Goal: Navigation & Orientation: Understand site structure

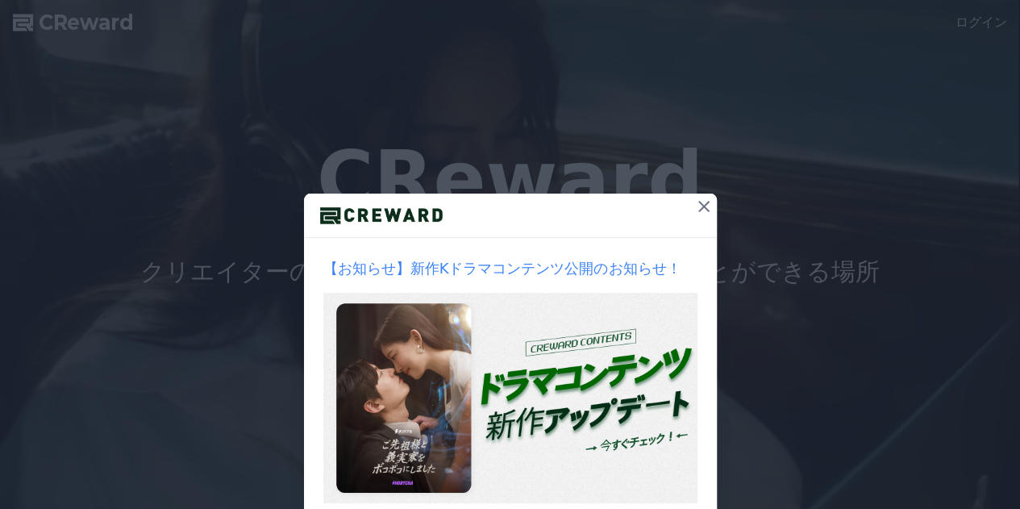
click at [698, 201] on icon at bounding box center [703, 206] width 19 height 19
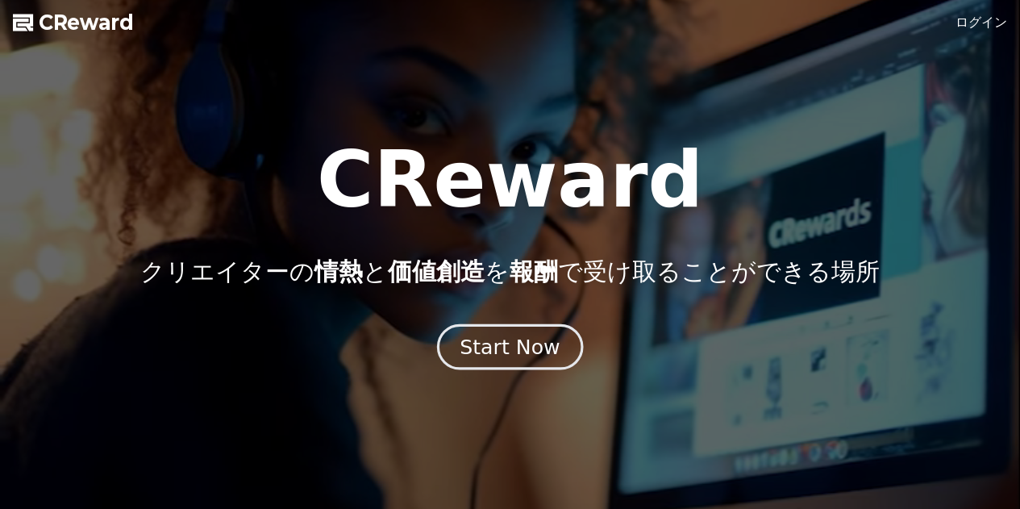
click at [508, 339] on div "Start Now" at bounding box center [509, 346] width 100 height 27
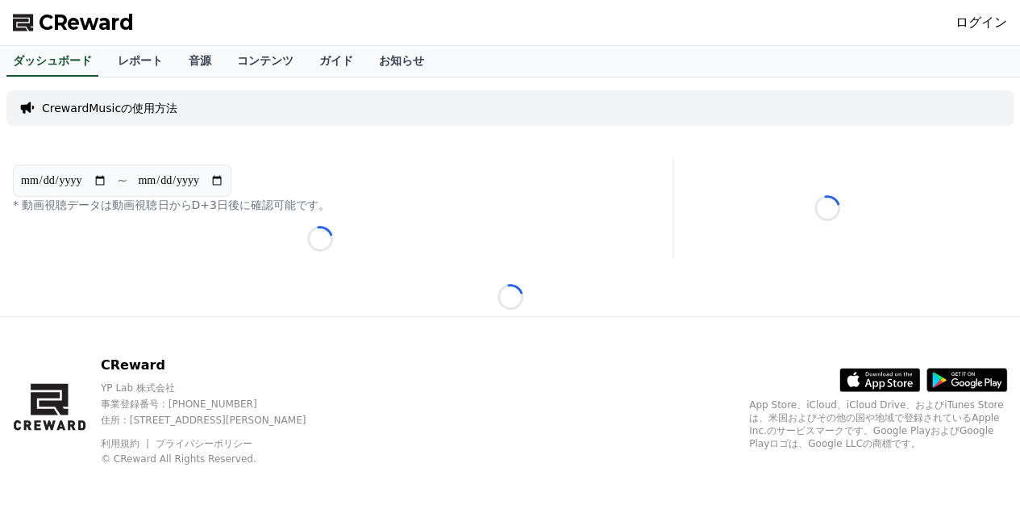
click at [127, 106] on p "CrewardMusicの使用方法" at bounding box center [109, 108] width 135 height 16
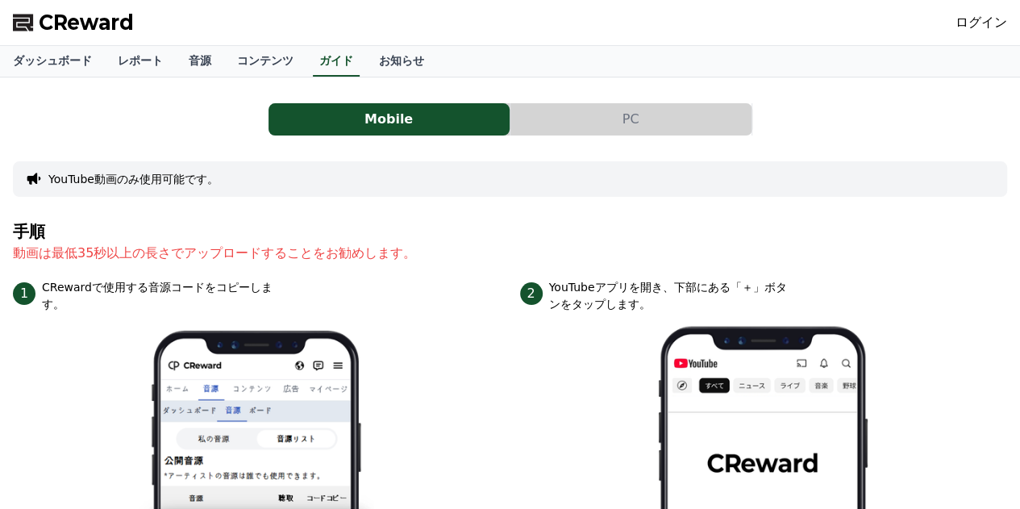
click at [71, 19] on span "CReward" at bounding box center [86, 23] width 95 height 26
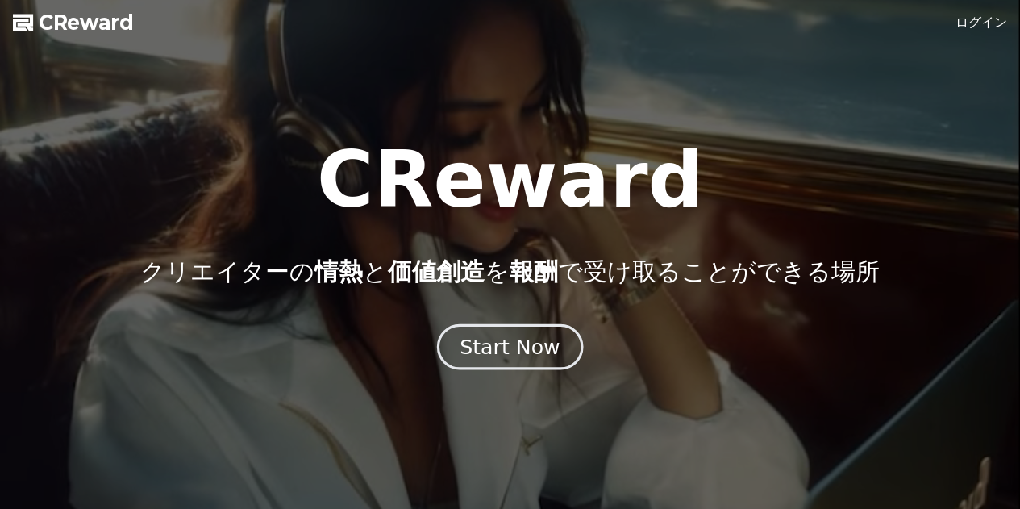
click at [534, 336] on div "Start Now" at bounding box center [509, 346] width 100 height 27
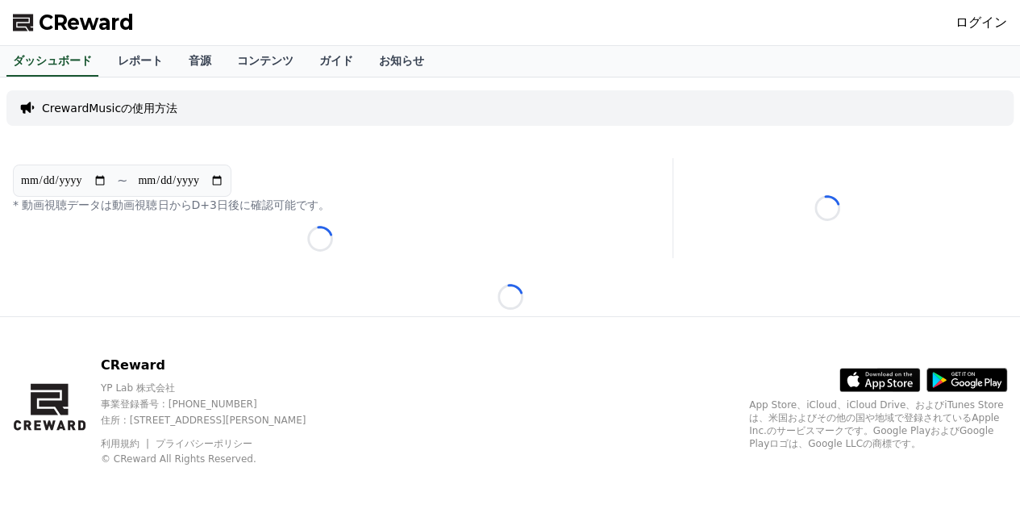
scroll to position [6, 0]
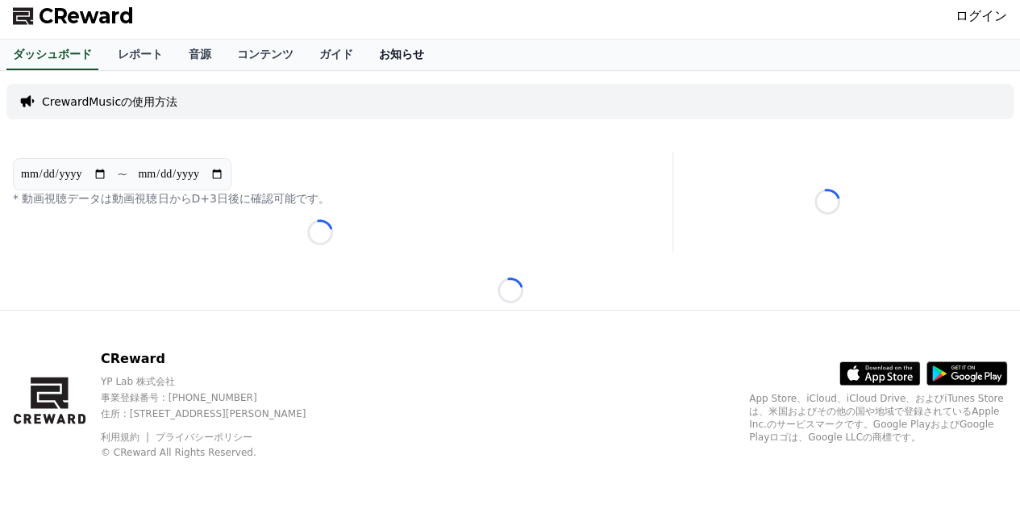
click at [366, 56] on link "お知らせ" at bounding box center [401, 54] width 71 height 31
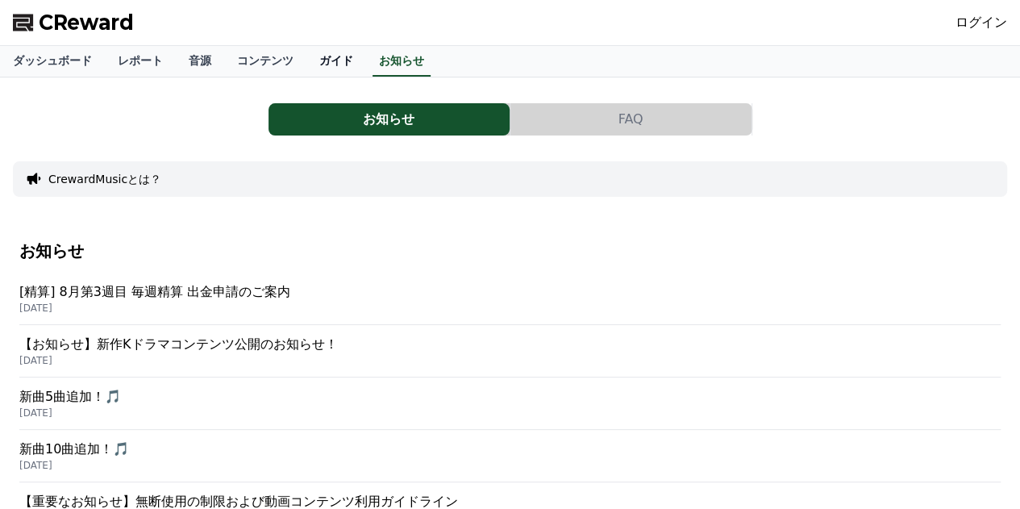
click at [306, 57] on link "ガイド" at bounding box center [336, 61] width 60 height 31
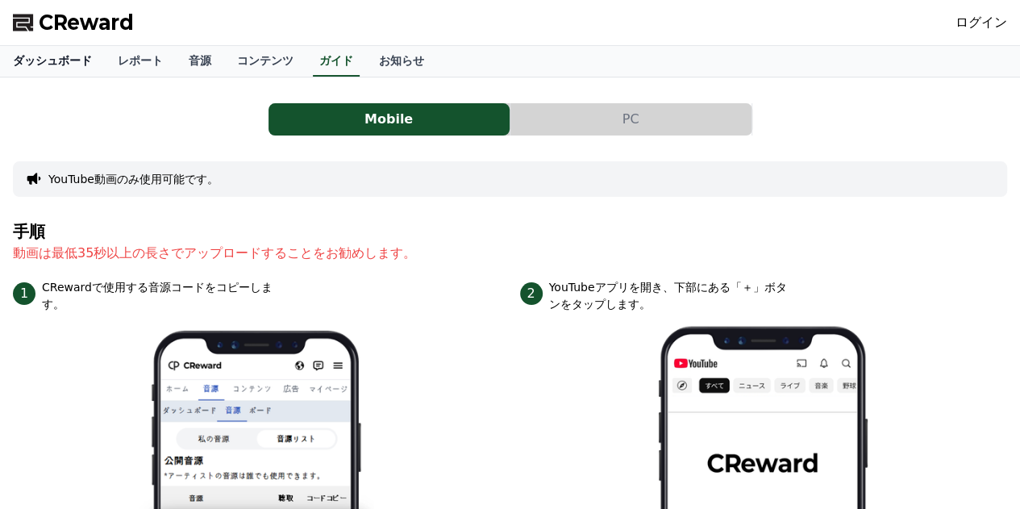
click at [40, 54] on link "ダッシュボード" at bounding box center [52, 61] width 105 height 31
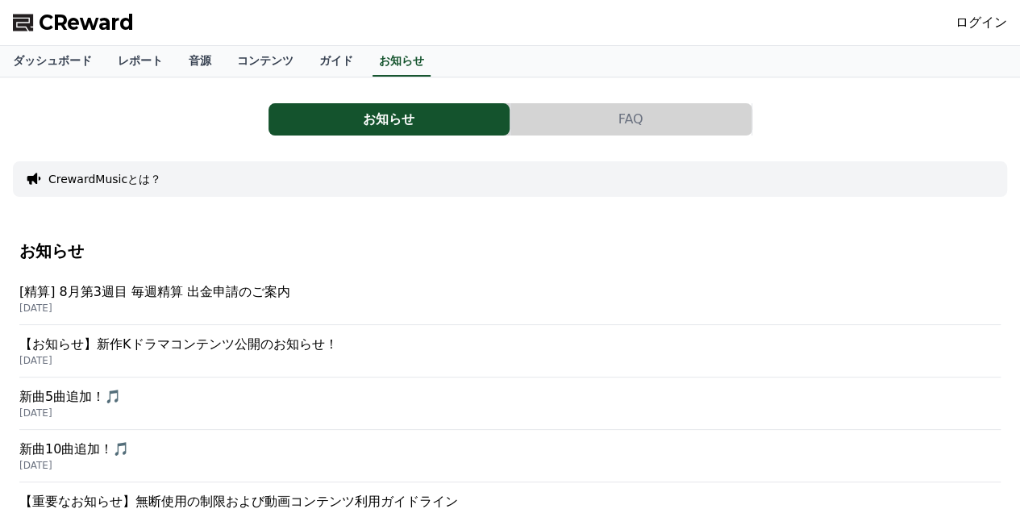
scroll to position [6, 0]
